Goal: Entertainment & Leisure: Consume media (video, audio)

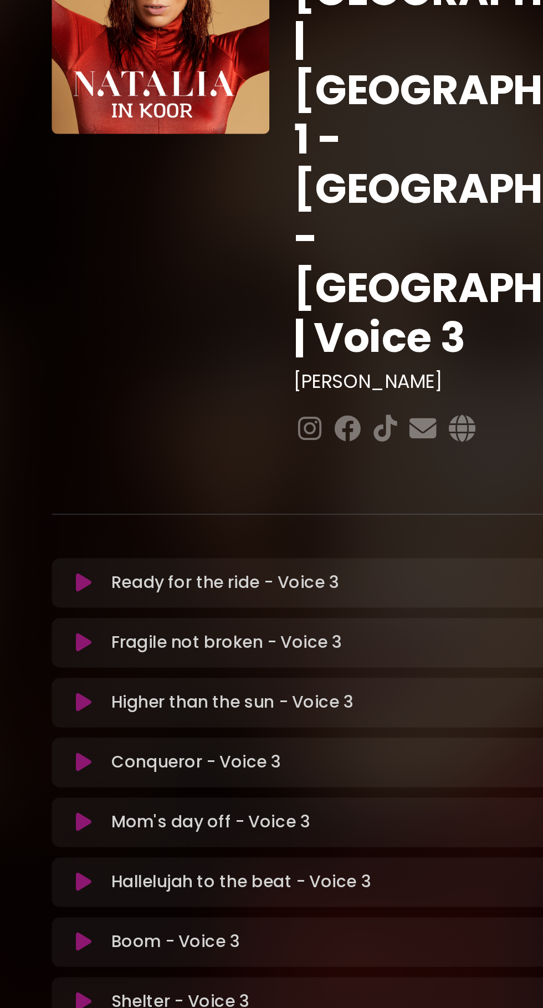
click at [100, 383] on icon at bounding box center [100, 388] width 8 height 11
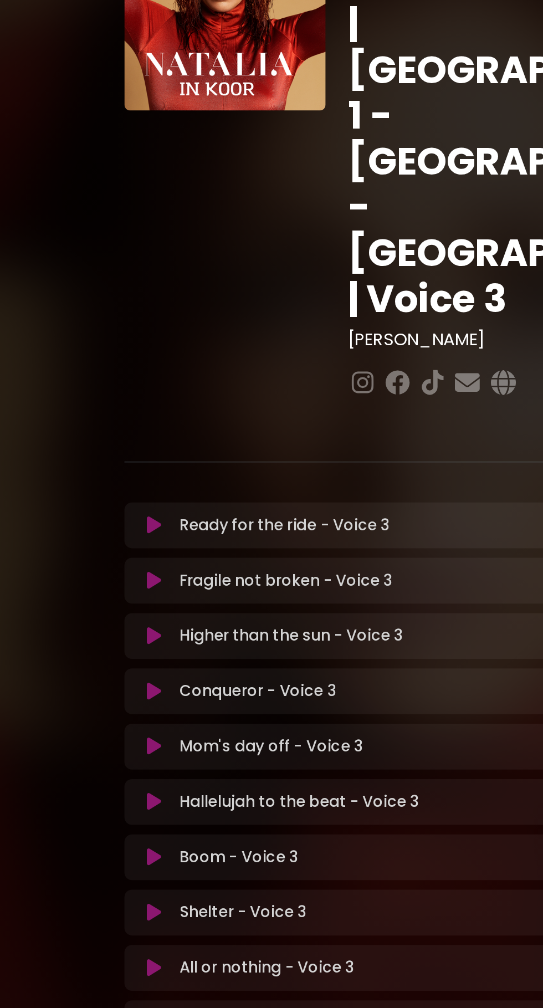
click at [100, 383] on icon at bounding box center [100, 388] width 8 height 11
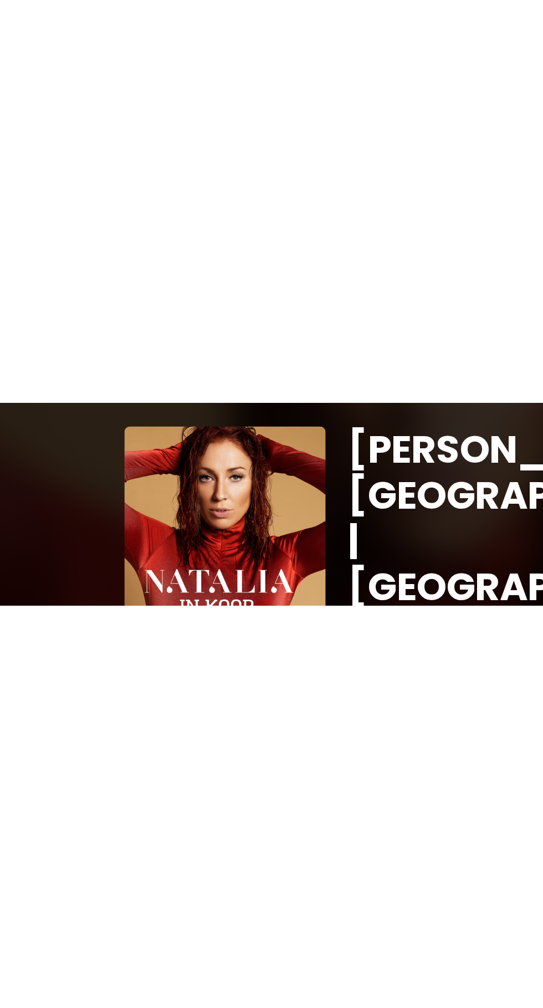
scroll to position [60, 0]
